Goal: Book appointment/travel/reservation

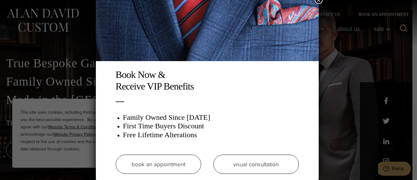
click at [182, 160] on link "book an appointment" at bounding box center [158, 163] width 85 height 19
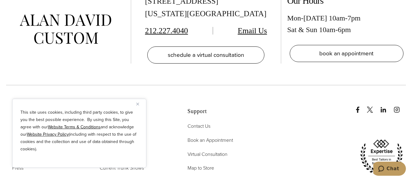
scroll to position [1129, 0]
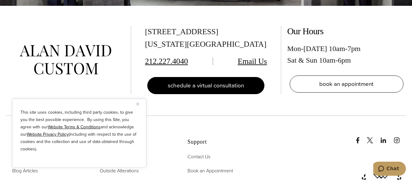
click at [225, 81] on span "schedule a virtual consultation" at bounding box center [206, 85] width 76 height 9
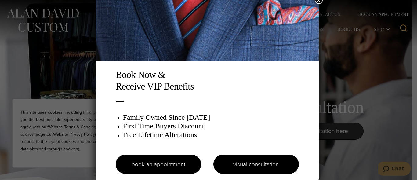
click at [260, 161] on link "visual consultation" at bounding box center [255, 163] width 85 height 19
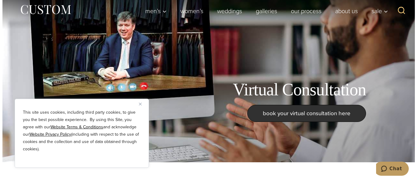
scroll to position [31, 0]
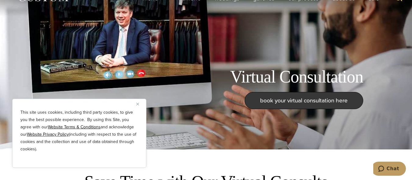
click at [283, 100] on span "book your virtual consultation here" at bounding box center [304, 100] width 88 height 9
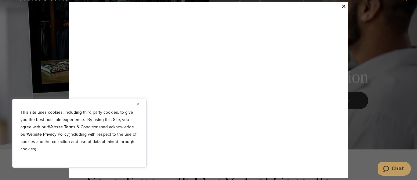
click at [138, 105] on img "Close" at bounding box center [137, 104] width 3 height 3
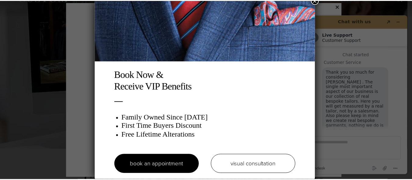
scroll to position [12, 0]
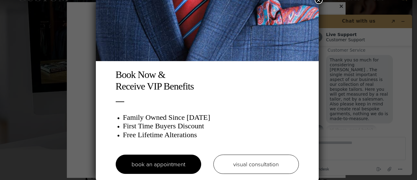
click at [320, 1] on button "×" at bounding box center [319, 0] width 8 height 8
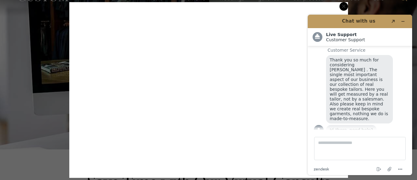
click at [344, 4] on span "×" at bounding box center [343, 6] width 4 height 13
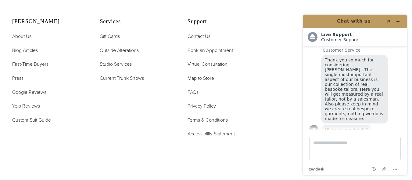
scroll to position [1491, 0]
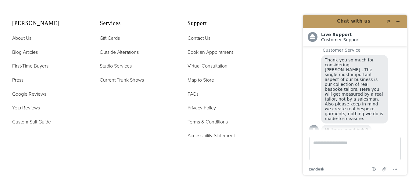
click at [201, 34] on span "Contact Us" at bounding box center [199, 37] width 23 height 7
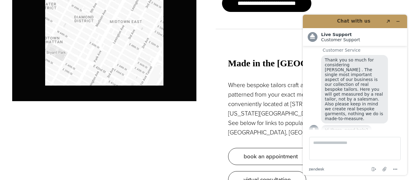
scroll to position [488, 0]
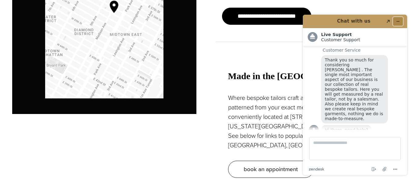
click at [398, 20] on icon "Minimize widget" at bounding box center [398, 21] width 4 height 4
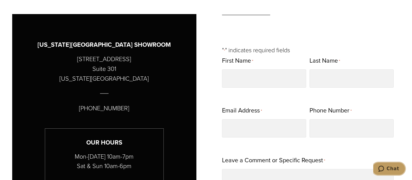
scroll to position [275, 0]
